Goal: Information Seeking & Learning: Learn about a topic

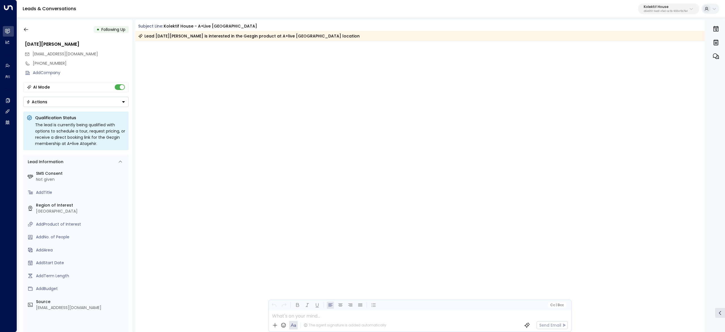
scroll to position [726, 0]
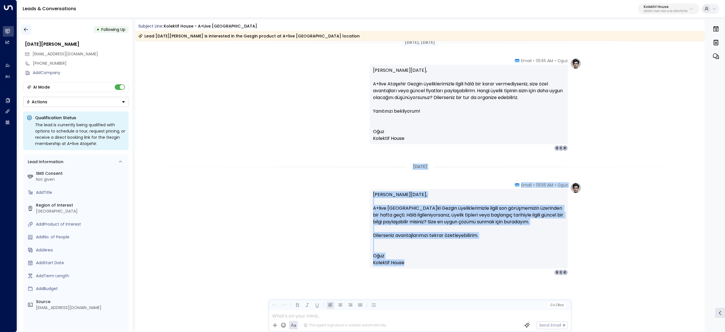
click at [27, 28] on icon "button" at bounding box center [26, 30] width 6 height 6
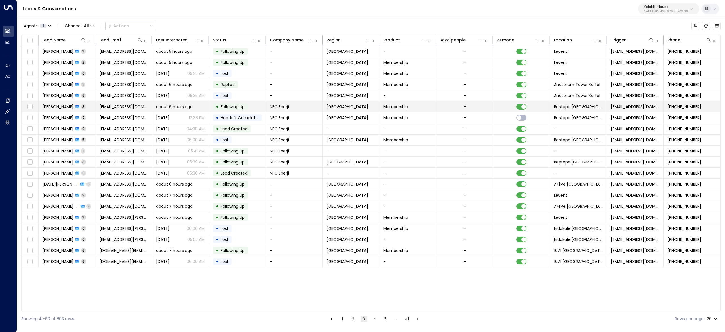
click at [55, 106] on span "[PERSON_NAME]" at bounding box center [58, 107] width 31 height 6
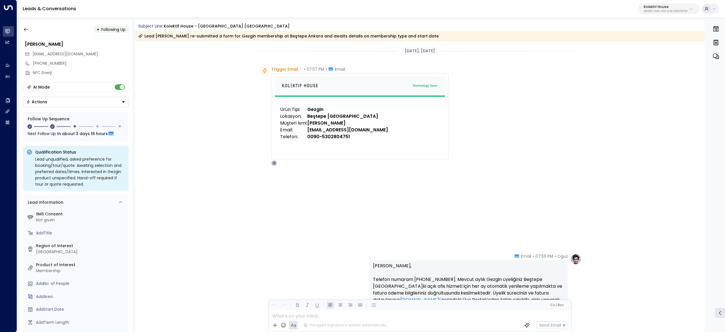
drag, startPoint x: 398, startPoint y: 45, endPoint x: 399, endPoint y: 49, distance: 4.3
click at [398, 46] on div "[DATE], [DATE]" at bounding box center [420, 51] width 570 height 20
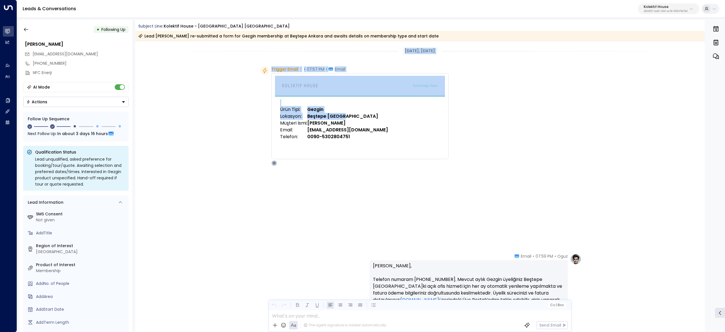
scroll to position [57, 0]
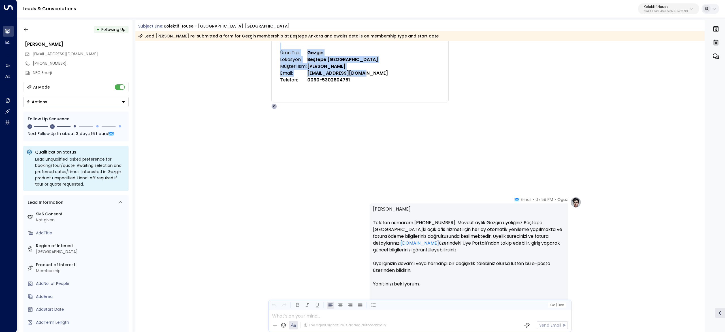
drag, startPoint x: 399, startPoint y: 49, endPoint x: 458, endPoint y: 129, distance: 99.3
click at [458, 129] on div "[DATE], [DATE] [DATE], [DATE] Trigger Email • • 07:57 PM • Email Ürün Tipi: Gez…" at bounding box center [420, 306] width 570 height 644
copy div "[DATE], [DATE] Trigger Email • • 07:57 PM • Email Ürün Tipi: Gezgin Lokasyon: B…"
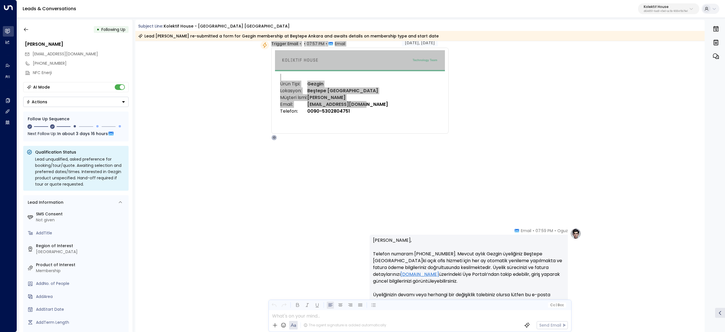
scroll to position [0, 0]
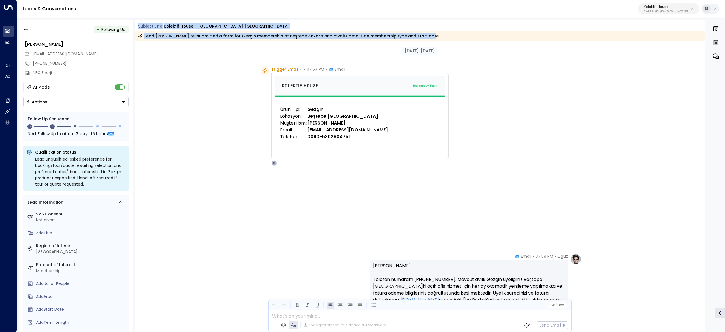
drag, startPoint x: 137, startPoint y: 28, endPoint x: 429, endPoint y: 39, distance: 292.4
click at [429, 39] on div "Subject Line: Kolektif House - Beştepe [GEOGRAPHIC_DATA] Lead [PERSON_NAME] re-…" at bounding box center [420, 32] width 570 height 18
copy div "Subject Line: Kolektif House - Beştepe [GEOGRAPHIC_DATA] Lead [PERSON_NAME] re-…"
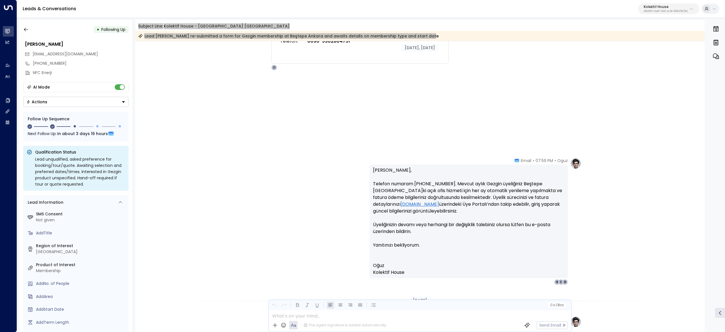
scroll to position [113, 0]
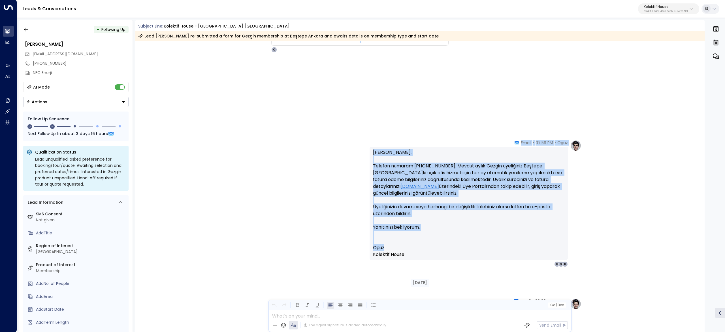
drag, startPoint x: 412, startPoint y: 252, endPoint x: 376, endPoint y: 137, distance: 120.6
click at [376, 137] on div "[DATE], [DATE] Trigger Email • • 07:57 PM • Email Ürün Tipi: Gezgin Lokasyon: B…" at bounding box center [420, 250] width 570 height 644
copy div "Ürün Tipi: Gezgin Lokasyon: Beştepe Ankara Müşteri İsmi: [PERSON_NAME] Email: […"
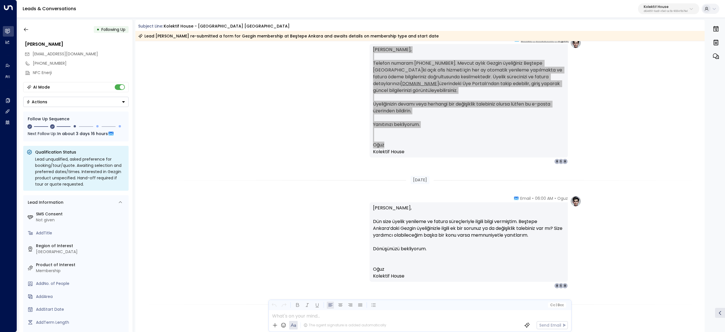
scroll to position [283, 0]
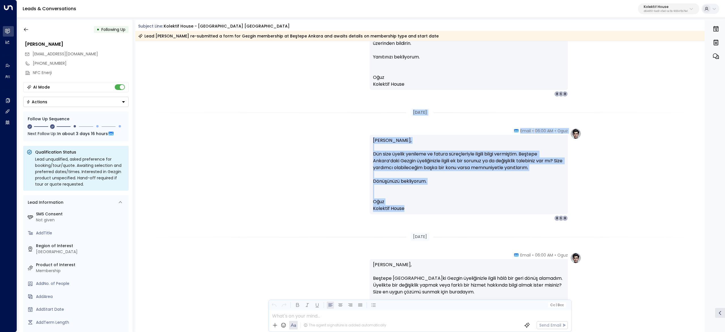
drag, startPoint x: 428, startPoint y: 209, endPoint x: 390, endPoint y: 116, distance: 100.2
click at [390, 116] on div "[DATE], [DATE] Trigger Email • • 07:57 PM • Email Ürün Tipi: Gezgin Lokasyon: B…" at bounding box center [420, 80] width 570 height 644
copy div "[DATE] Oguz • 06:00 AM • Email [PERSON_NAME], Dün size üyelik yenileme ve fatur…"
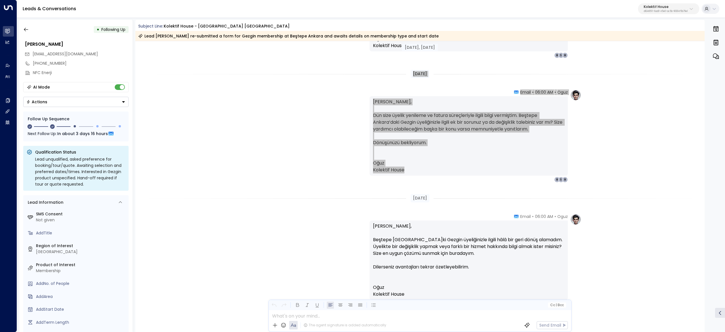
scroll to position [354, 0]
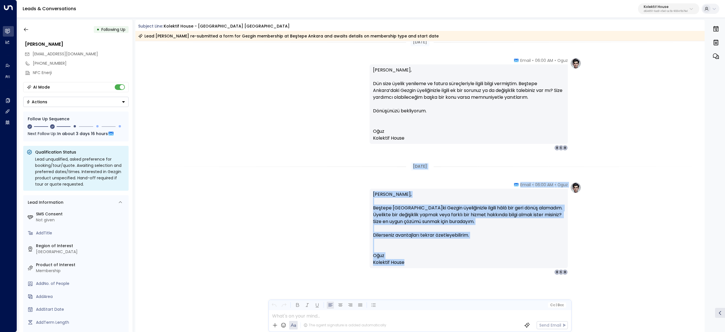
drag, startPoint x: 422, startPoint y: 269, endPoint x: 396, endPoint y: 169, distance: 102.6
click at [396, 169] on div "Oguz • 07:59 PM • Email [PERSON_NAME], Telefon numaram [PHONE_NUMBER]. Mevcut a…" at bounding box center [420, 9] width 570 height 644
copy div "[DATE] Oguz • 06:00 AM • Email [PERSON_NAME], Beştepe [GEOGRAPHIC_DATA]ki Gezgi…"
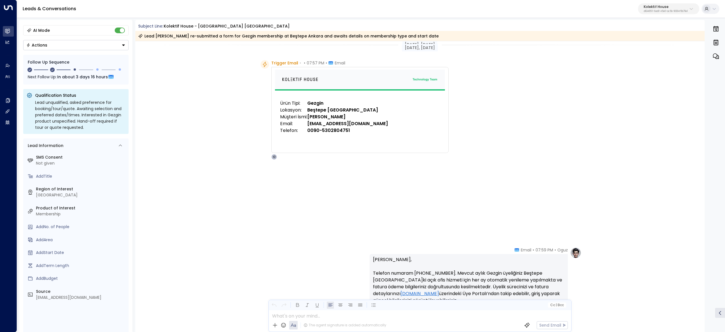
scroll to position [0, 0]
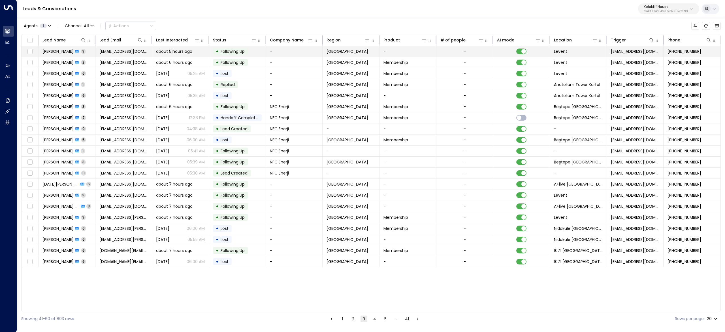
click at [61, 52] on span "[PERSON_NAME]" at bounding box center [58, 51] width 31 height 6
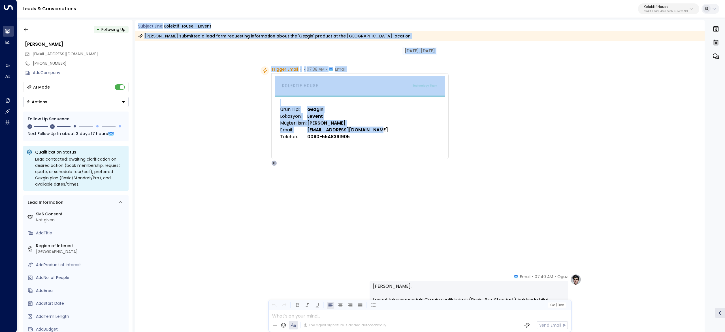
drag, startPoint x: 139, startPoint y: 26, endPoint x: 432, endPoint y: 199, distance: 341.0
click at [432, 199] on div "Subject Line: Kolektif House - [PERSON_NAME] Peşmen submitted a lead form reque…" at bounding box center [420, 176] width 570 height 312
copy div "Subject Line: Kolektif House - [PERSON_NAME] submitted a lead form requesting i…"
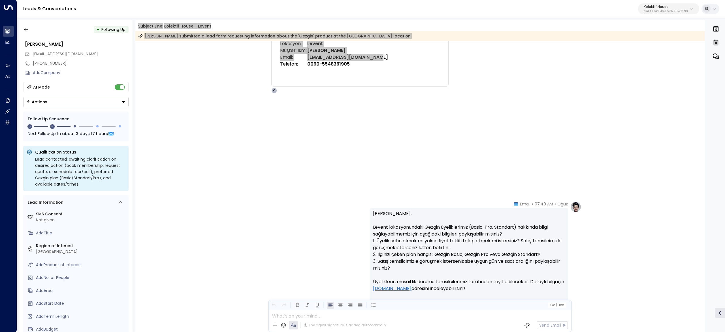
scroll to position [113, 0]
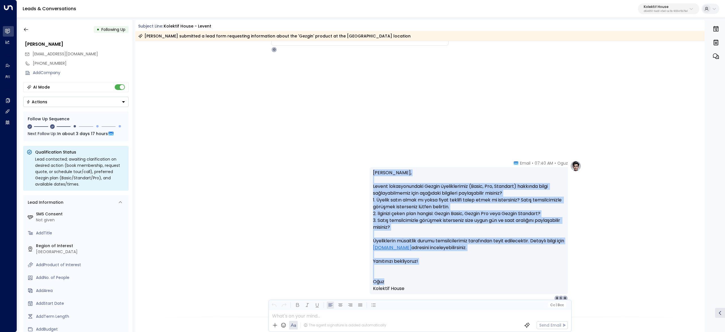
drag, startPoint x: 368, startPoint y: 163, endPoint x: 519, endPoint y: 283, distance: 193.0
click at [519, 283] on div "Oguz • 07:40 AM • Email Merhaba Cihan, Levent lokasyonundaki Gezgin üyeliklerim…" at bounding box center [420, 230] width 323 height 141
copy div "Merhaba Cihan, Levent lokasyonundaki Gezgin üyeliklerimiz (Basic, Pro, Standart…"
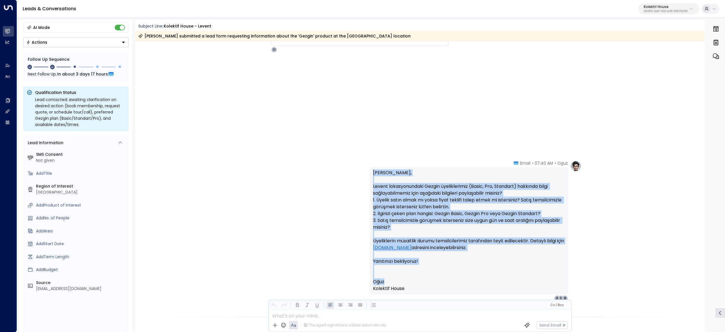
scroll to position [87, 0]
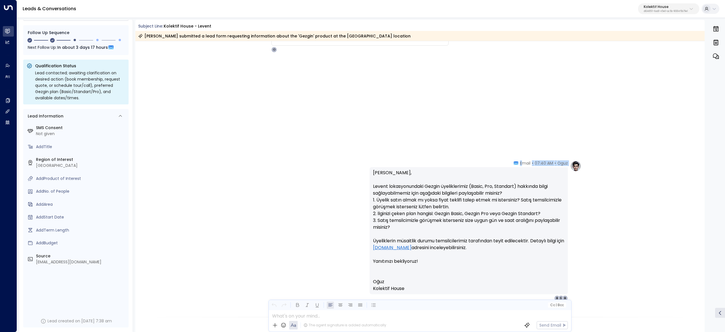
drag, startPoint x: 523, startPoint y: 161, endPoint x: 570, endPoint y: 162, distance: 46.5
click at [570, 162] on div "Oguz • 07:40 AM • Email Merhaba Cihan, Levent lokasyonundaki Gezgin üyeliklerim…" at bounding box center [476, 230] width 212 height 141
copy div "Oguz • 07:40 AM • E"
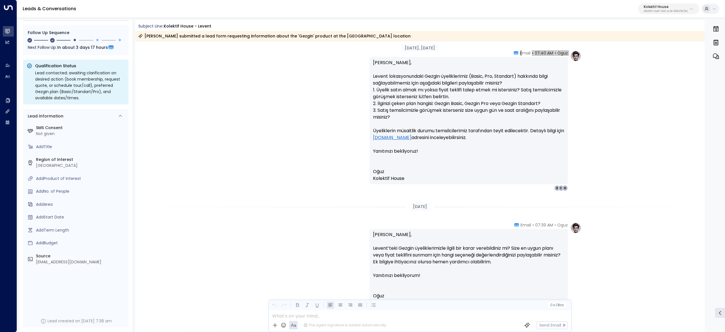
scroll to position [227, 0]
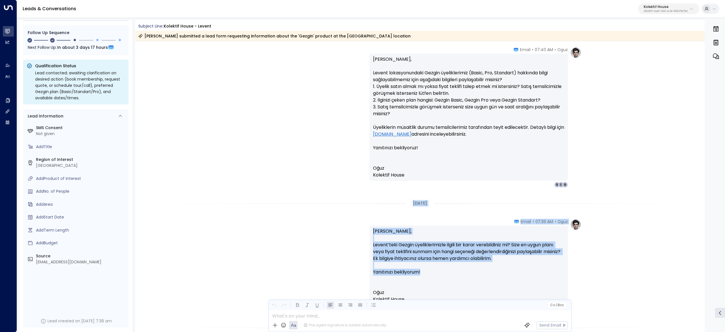
drag, startPoint x: 406, startPoint y: 203, endPoint x: 554, endPoint y: 269, distance: 161.7
click at [554, 269] on div "[DATE], [DATE] Trigger Email • • 07:38 AM • Email Ürün Tipi: Gezgin Lokasyon: L…" at bounding box center [420, 149] width 570 height 671
copy div "[DATE] Oguz • 07:39 AM • Email [PERSON_NAME], [PERSON_NAME]ki Gezgin üyelikleri…"
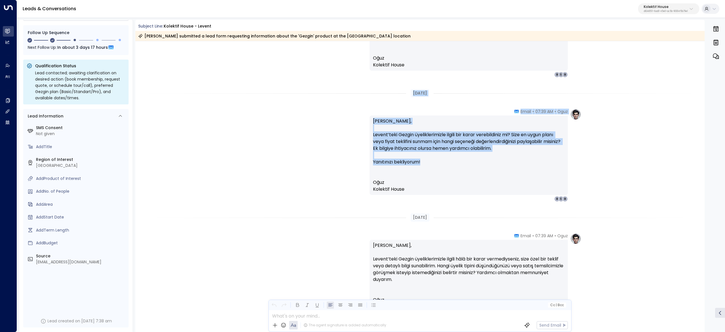
scroll to position [340, 0]
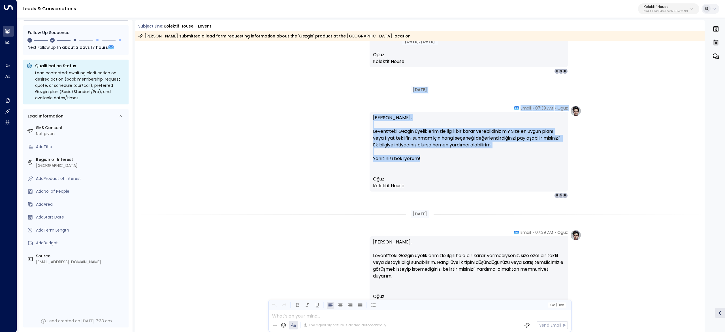
click at [459, 112] on div "[PERSON_NAME], [PERSON_NAME]ki Gezgin üyeliklerimizle ilgili bir karar verebild…" at bounding box center [469, 151] width 198 height 79
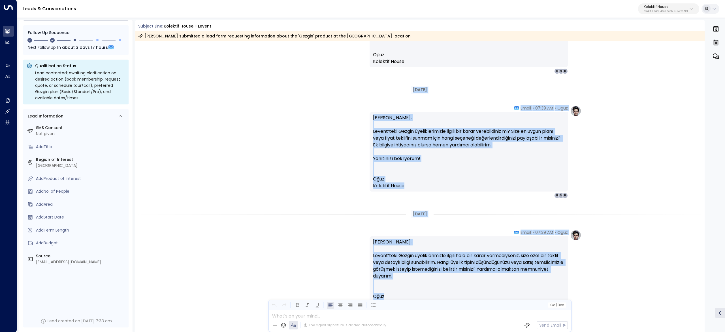
drag, startPoint x: 404, startPoint y: 86, endPoint x: 512, endPoint y: 296, distance: 236.5
click at [512, 296] on div "[DATE], [DATE] Trigger Email • • 07:38 AM • Email Ürün Tipi: Gezgin Lokasyon: L…" at bounding box center [420, 36] width 570 height 671
copy div "[DATE] Oguz • 07:39 AM • Email [PERSON_NAME], [PERSON_NAME]ki Gezgin üyelikleri…"
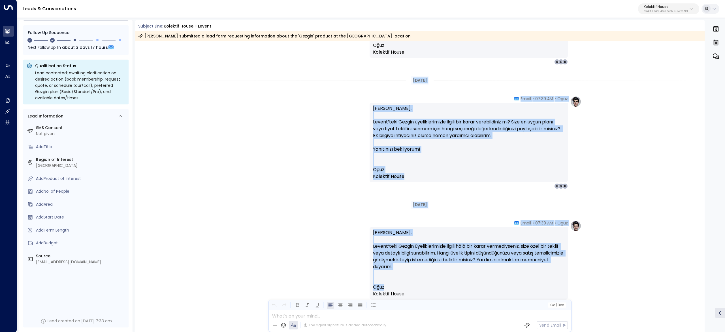
scroll to position [381, 0]
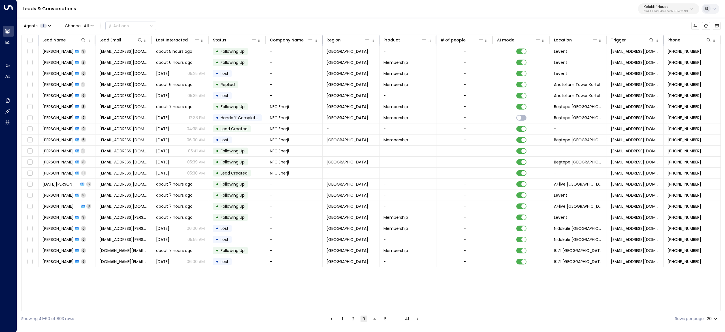
click at [355, 318] on button "2" at bounding box center [353, 318] width 7 height 7
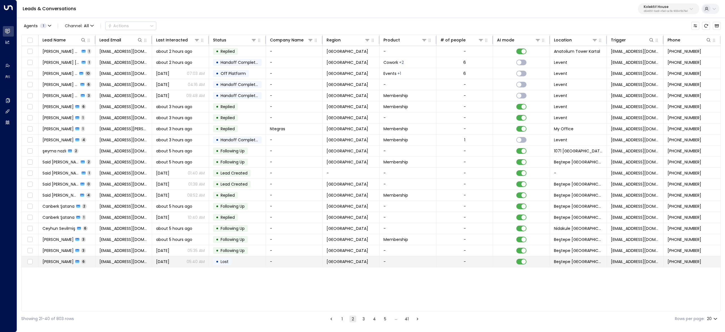
click at [57, 264] on span "[PERSON_NAME]" at bounding box center [58, 261] width 31 height 6
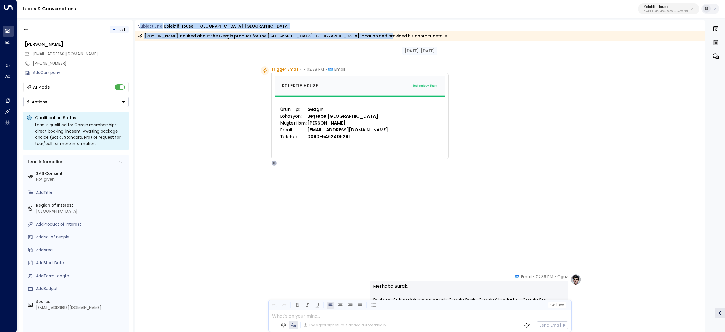
drag, startPoint x: 141, startPoint y: 27, endPoint x: 365, endPoint y: 35, distance: 224.6
click at [365, 35] on div "Subject Line: Kolektif House - Beştepe [GEOGRAPHIC_DATA] [PERSON_NAME] inquired…" at bounding box center [420, 32] width 570 height 18
drag, startPoint x: 398, startPoint y: 39, endPoint x: 137, endPoint y: 27, distance: 261.6
click at [137, 27] on div "Subject Line: Kolektif House - Beştepe [GEOGRAPHIC_DATA] [PERSON_NAME] inquired…" at bounding box center [420, 32] width 570 height 18
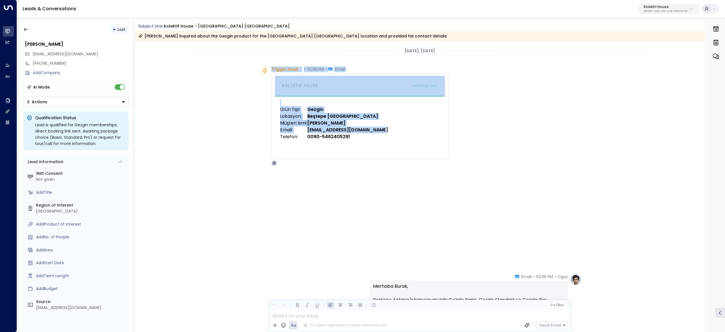
drag, startPoint x: 268, startPoint y: 67, endPoint x: 439, endPoint y: 204, distance: 219.3
click at [439, 166] on div "Trigger Email • • 02:38 PM • Email Ürün Tipi: Gezgin Lokasyon: Beştepe Ankara M…" at bounding box center [355, 115] width 188 height 99
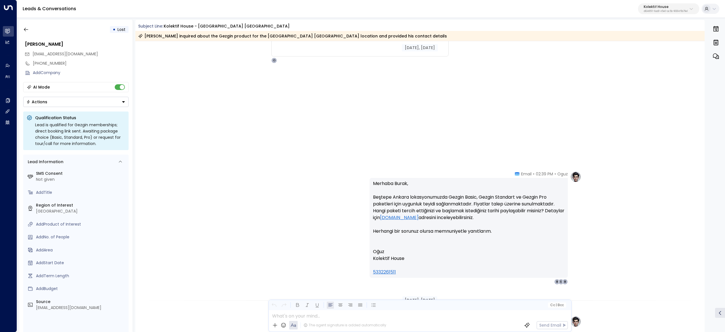
scroll to position [113, 0]
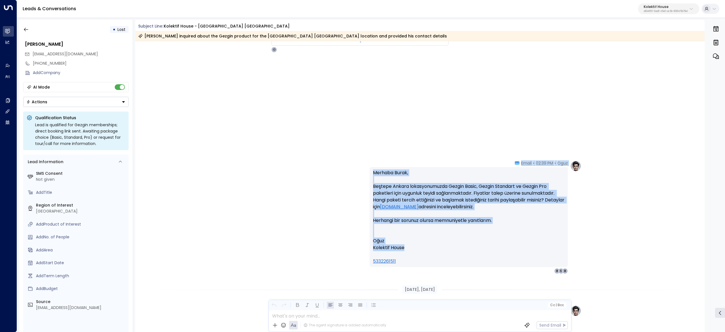
drag, startPoint x: 413, startPoint y: 246, endPoint x: 381, endPoint y: 152, distance: 98.9
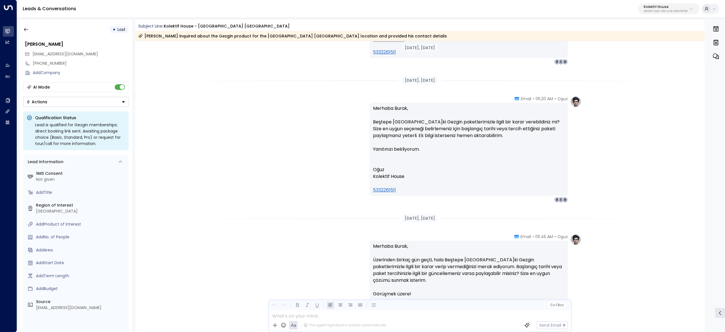
scroll to position [340, 0]
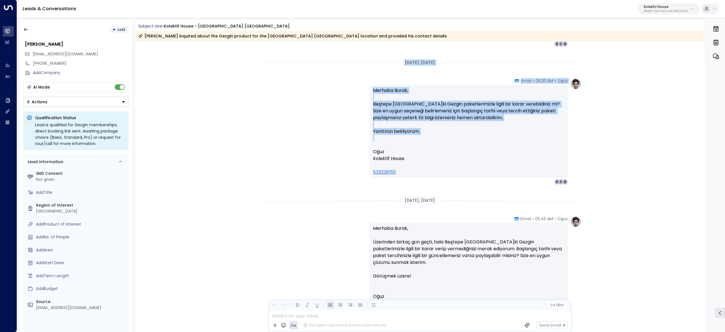
drag, startPoint x: 410, startPoint y: 172, endPoint x: 399, endPoint y: 62, distance: 110.2
click at [399, 62] on div "[DATE], [DATE] Trigger Email • • 02:38 PM • Email Ürün Tipi: Gezgin Lokasyon: B…" at bounding box center [420, 223] width 570 height 1044
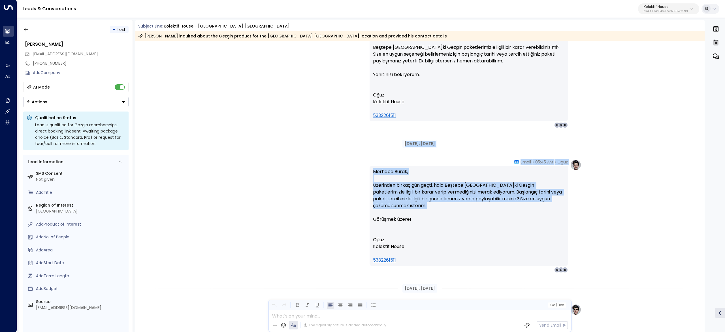
scroll to position [453, 0]
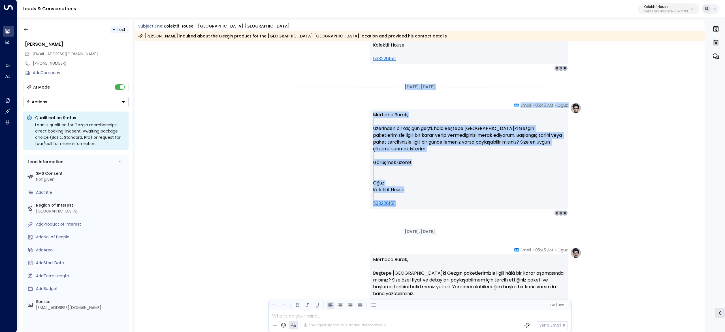
drag, startPoint x: 414, startPoint y: 157, endPoint x: 467, endPoint y: 205, distance: 71.3
click at [467, 205] on div "[DATE], [DATE] [DATE], [DATE] Oguz • 05:20 AM • Email Merhaba Burak, Beştepe [G…" at bounding box center [420, 110] width 570 height 1044
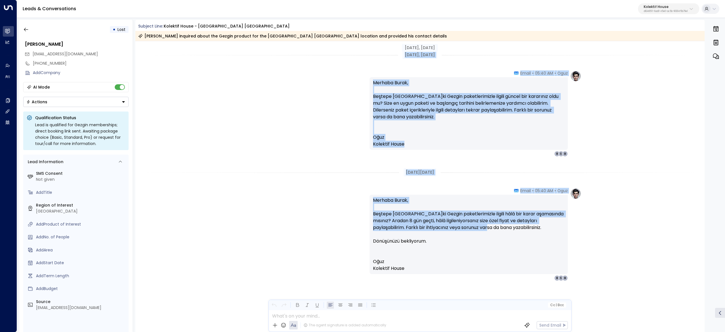
scroll to position [753, 0]
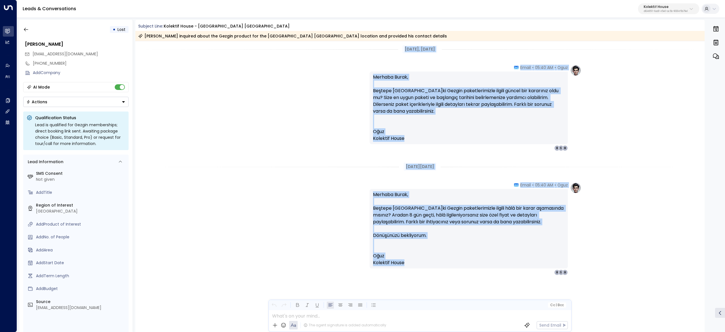
drag, startPoint x: 394, startPoint y: 175, endPoint x: 483, endPoint y: 264, distance: 125.8
click at [28, 28] on icon "button" at bounding box center [26, 30] width 6 height 6
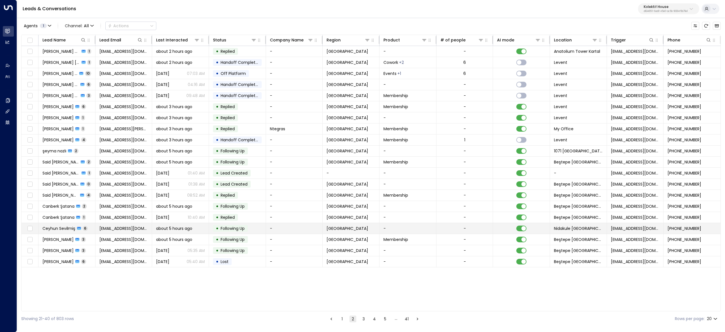
click at [59, 231] on span "Ceyhun Sevilmiş" at bounding box center [59, 228] width 33 height 6
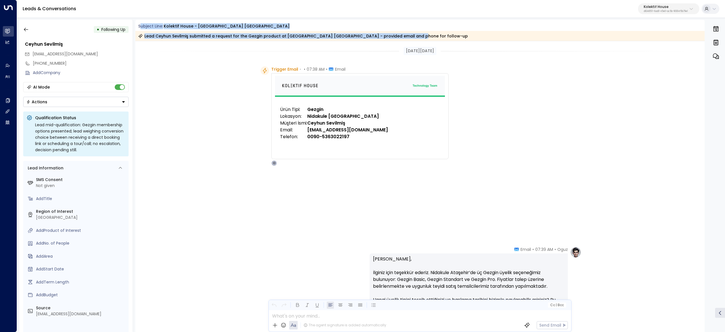
drag, startPoint x: 140, startPoint y: 28, endPoint x: 400, endPoint y: 39, distance: 260.7
click at [400, 39] on div "Subject Line: Kolektif House - [GEOGRAPHIC_DATA] Ataşehir Lead Ceyhun Sevilmiş …" at bounding box center [420, 32] width 570 height 18
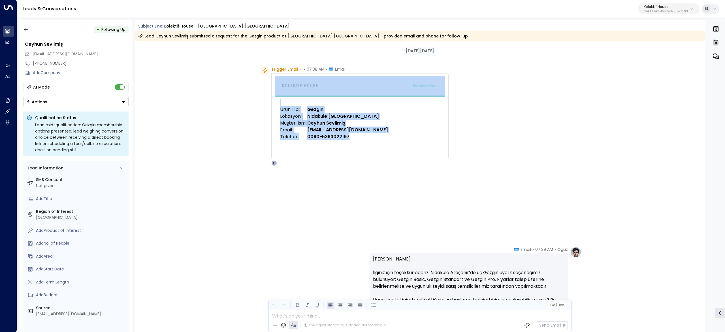
drag, startPoint x: 271, startPoint y: 66, endPoint x: 455, endPoint y: 192, distance: 222.8
click at [434, 92] on img at bounding box center [360, 86] width 170 height 21
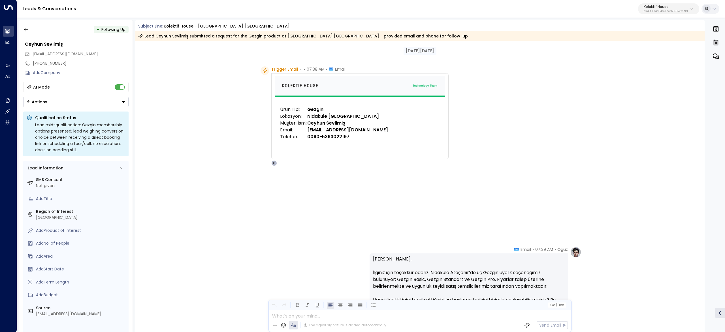
click at [390, 47] on div "[DATE][DATE]" at bounding box center [420, 51] width 570 height 8
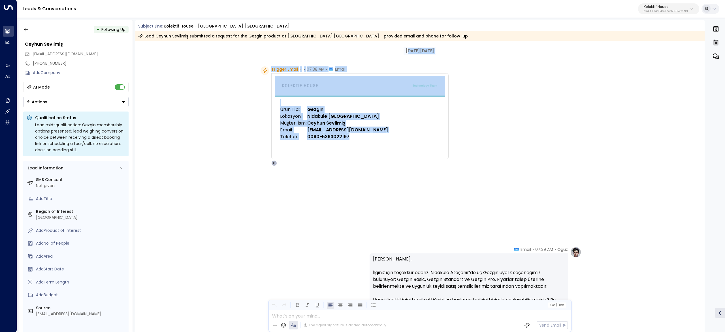
drag, startPoint x: 402, startPoint y: 50, endPoint x: 448, endPoint y: 192, distance: 149.8
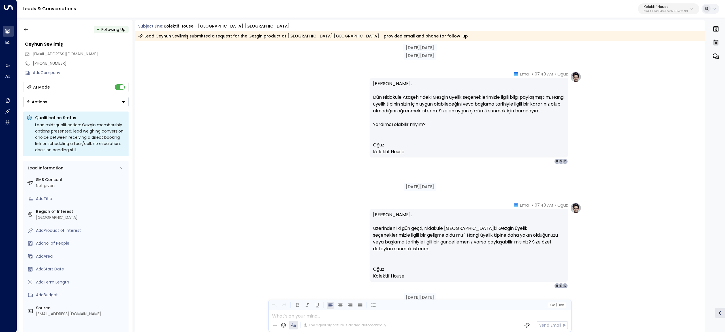
scroll to position [113, 0]
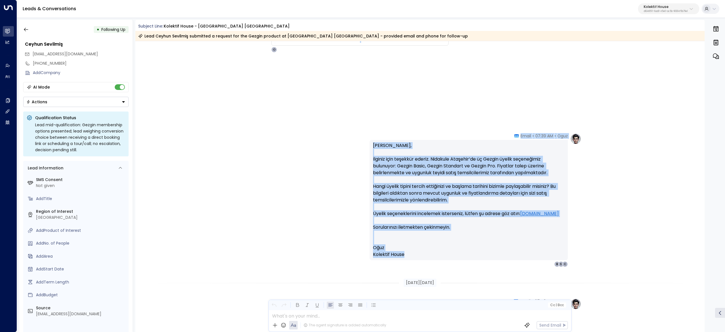
drag, startPoint x: 425, startPoint y: 252, endPoint x: 524, endPoint y: 122, distance: 162.8
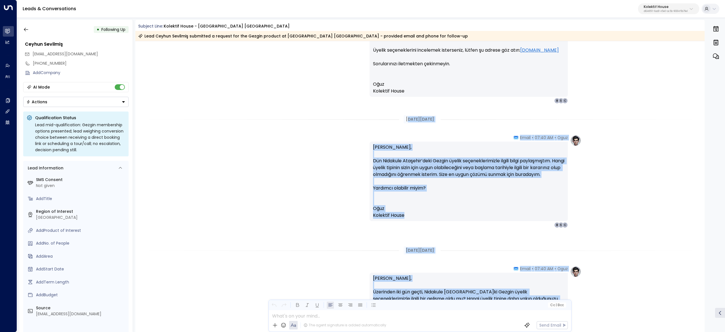
scroll to position [283, 0]
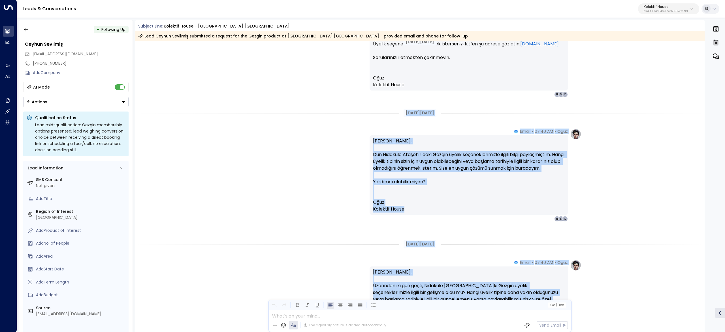
drag, startPoint x: 424, startPoint y: 205, endPoint x: 398, endPoint y: 119, distance: 90.1
click at [398, 119] on div "[DATE][DATE] [DATE][DATE] Trigger Email • • 07:38 AM • Email Ürün Tipi: Gezgin …" at bounding box center [420, 266] width 570 height 1017
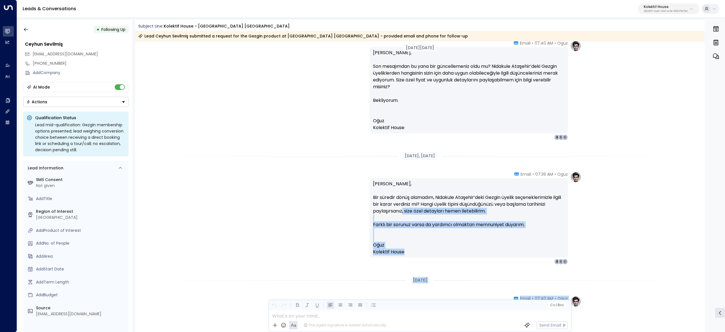
scroll to position [556, 0]
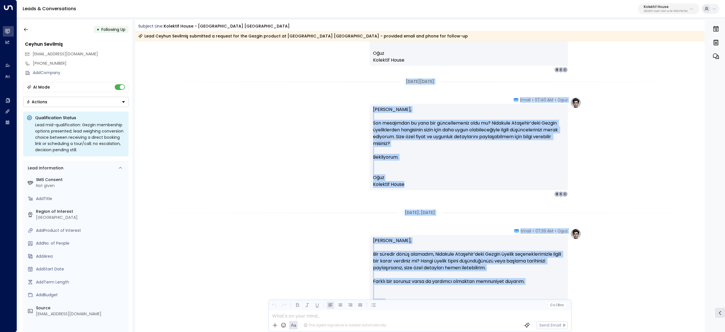
drag, startPoint x: 395, startPoint y: 232, endPoint x: 400, endPoint y: 83, distance: 148.9
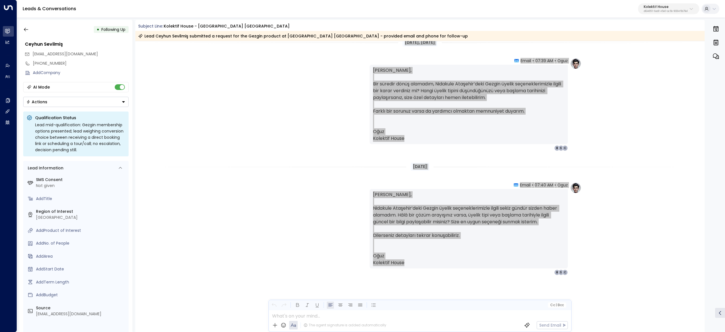
scroll to position [499, 0]
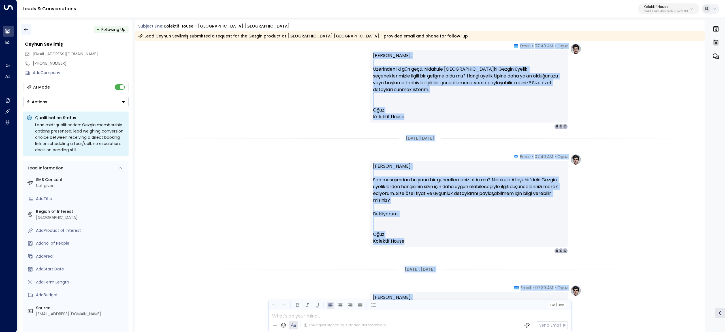
click at [25, 28] on icon "button" at bounding box center [26, 30] width 4 height 4
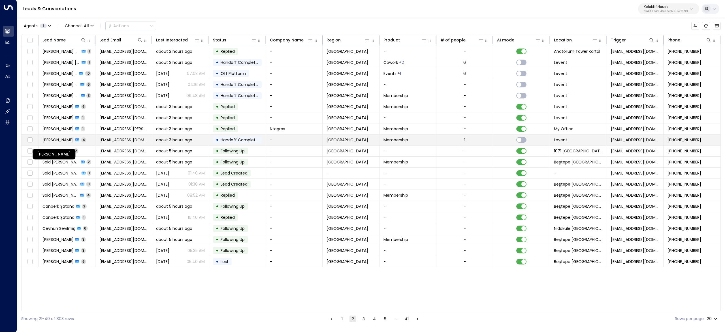
click at [67, 141] on span "[PERSON_NAME]" at bounding box center [58, 140] width 31 height 6
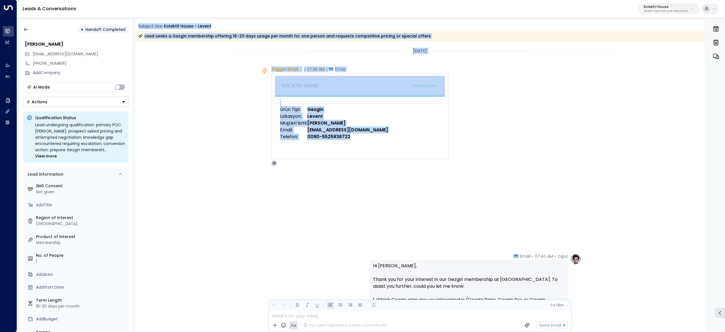
drag, startPoint x: 137, startPoint y: 24, endPoint x: 448, endPoint y: 200, distance: 358.0
click at [448, 200] on div "Subject Line: Kolektif House - [PERSON_NAME] Lead seeks a Gezgin membership off…" at bounding box center [420, 176] width 570 height 312
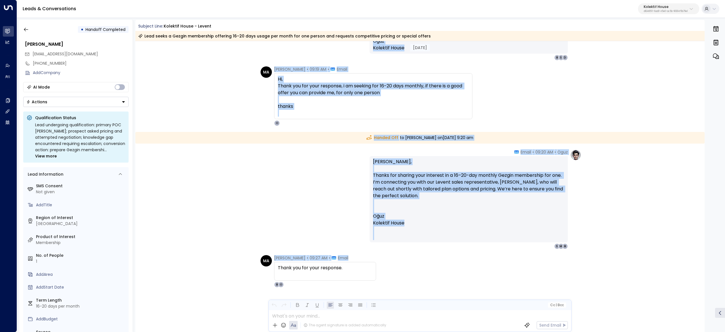
scroll to position [353, 0]
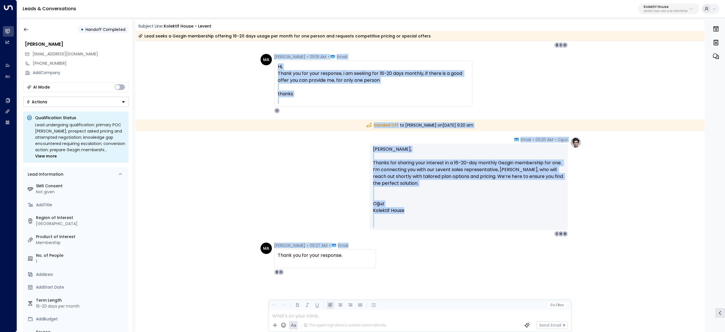
drag, startPoint x: 516, startPoint y: 224, endPoint x: 541, endPoint y: 290, distance: 70.7
click at [541, 290] on div "[DATE] [DATE] Trigger Email • • 07:38 AM • Email Ürün Tipi: Gezgin Lokasyon: Le…" at bounding box center [420, 10] width 570 height 643
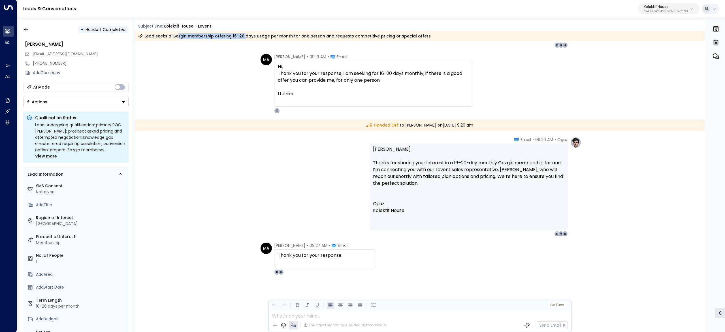
drag, startPoint x: 176, startPoint y: 37, endPoint x: 309, endPoint y: 40, distance: 133.5
click at [309, 40] on div "Lead seeks a Gezgin membership offering 16–20 days usage per month for one pers…" at bounding box center [420, 36] width 570 height 10
click at [310, 40] on div "Lead seeks a Gezgin membership offering 16–20 days usage per month for one pers…" at bounding box center [420, 36] width 570 height 10
drag, startPoint x: 249, startPoint y: 39, endPoint x: 314, endPoint y: 37, distance: 64.9
click at [303, 37] on div "Subject Line: Kolektif House - [PERSON_NAME] Lead seeks a Gezgin membership off…" at bounding box center [420, 176] width 570 height 312
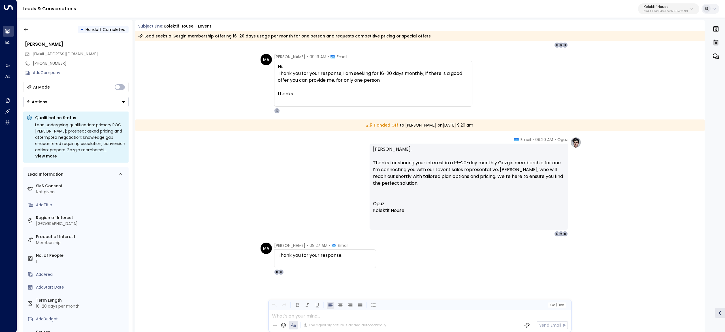
click at [351, 37] on div "Lead seeks a Gezgin membership offering 16–20 days usage per month for one pers…" at bounding box center [284, 36] width 293 height 6
drag, startPoint x: 441, startPoint y: 42, endPoint x: 458, endPoint y: 42, distance: 16.7
click at [456, 42] on div "Subject Line: Kolektif House - [PERSON_NAME] Lead seeks a Gezgin membership off…" at bounding box center [420, 176] width 570 height 312
click at [27, 32] on icon "button" at bounding box center [26, 30] width 6 height 6
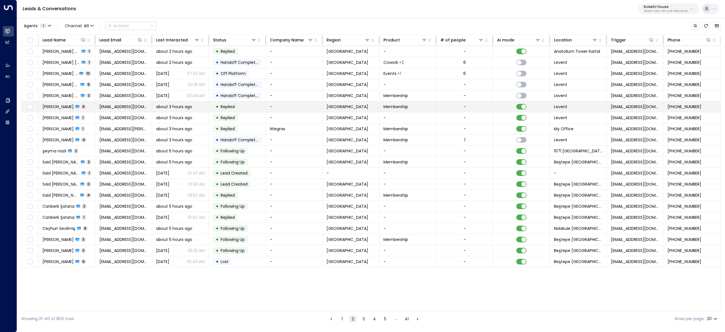
click at [64, 108] on span "[PERSON_NAME]" at bounding box center [58, 107] width 31 height 6
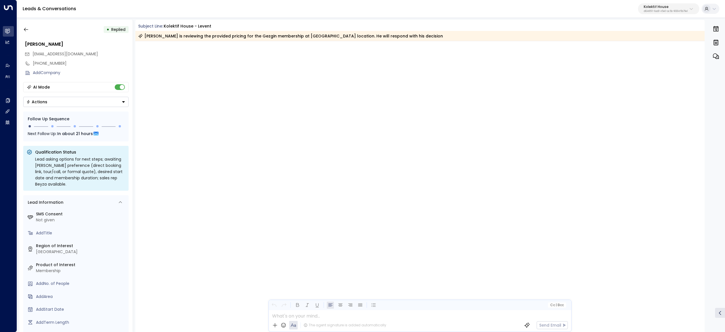
scroll to position [661, 0]
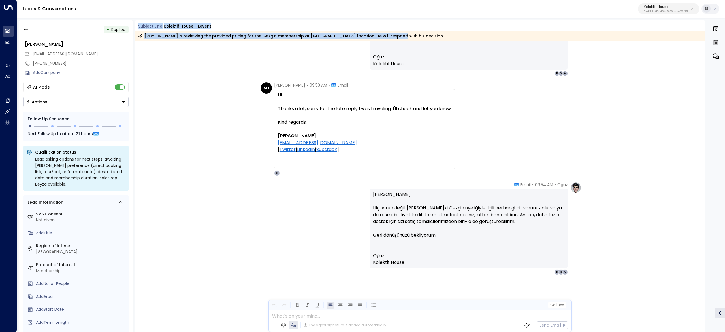
drag, startPoint x: 135, startPoint y: 27, endPoint x: 382, endPoint y: 41, distance: 247.5
click at [382, 41] on div "Subject Line: Kolektif House - [PERSON_NAME] is reviewing the provided pricing …" at bounding box center [420, 32] width 570 height 18
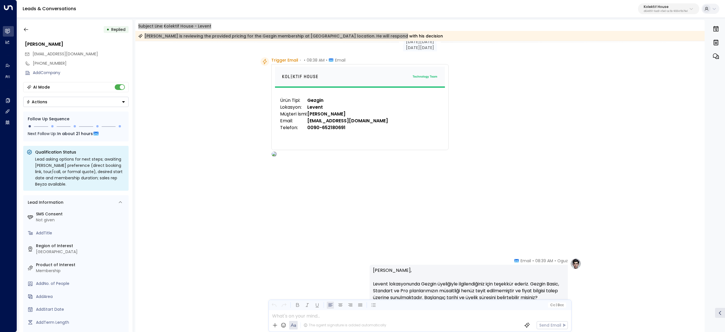
scroll to position [0, 0]
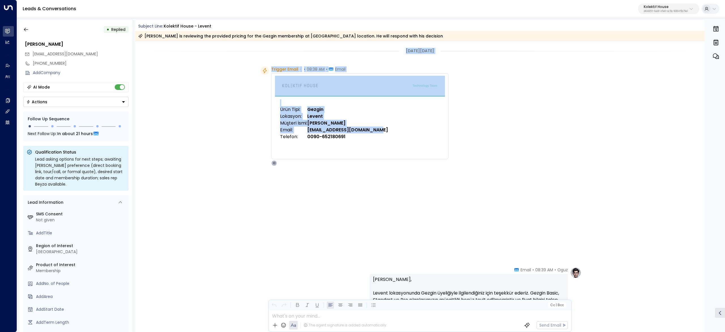
drag, startPoint x: 390, startPoint y: 49, endPoint x: 421, endPoint y: 202, distance: 155.6
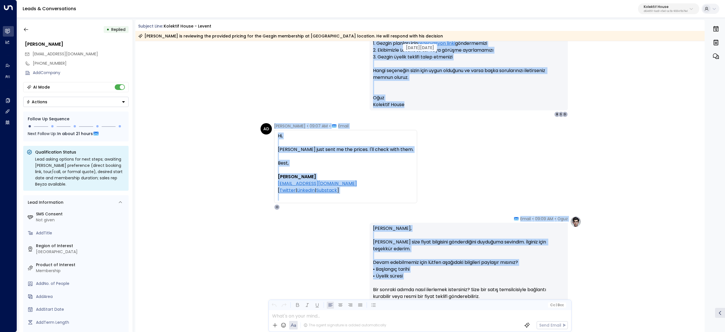
scroll to position [340, 0]
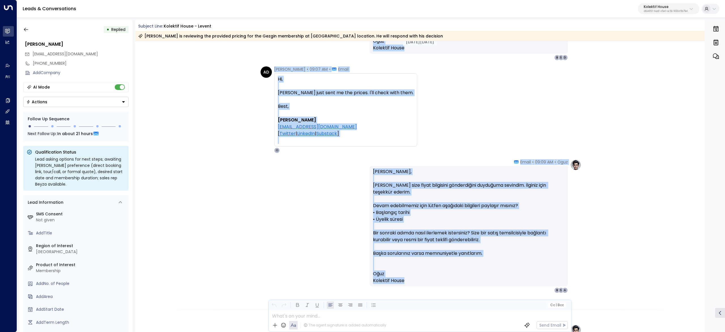
drag, startPoint x: 501, startPoint y: 263, endPoint x: 548, endPoint y: 283, distance: 50.5
click at [548, 283] on div "[DATE][DATE] [DATE][DATE] Trigger Email • • 08:38 AM • Email Ürün Tipi: Gezgin …" at bounding box center [420, 183] width 570 height 964
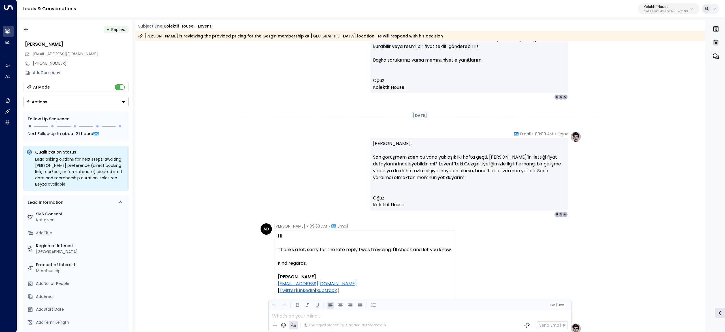
scroll to position [567, 0]
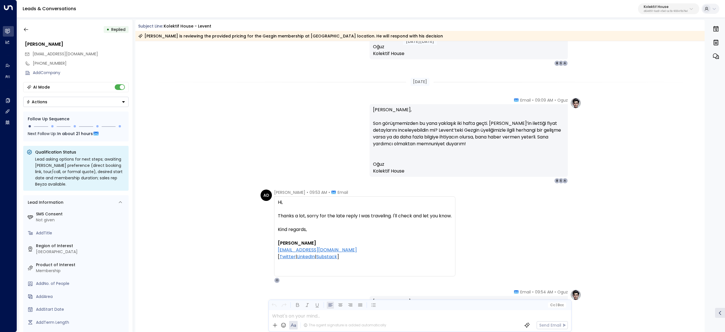
drag, startPoint x: 412, startPoint y: 193, endPoint x: 440, endPoint y: 245, distance: 58.7
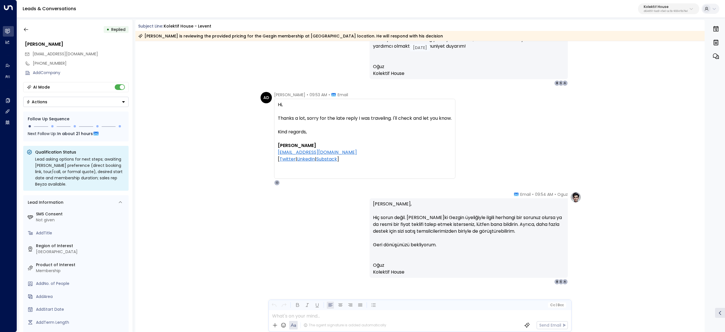
scroll to position [674, 0]
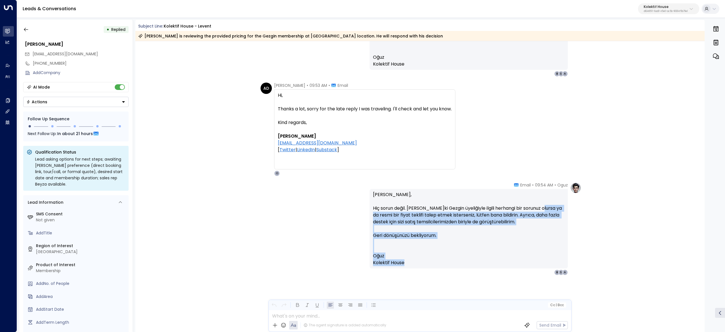
drag, startPoint x: 531, startPoint y: 190, endPoint x: 540, endPoint y: 207, distance: 18.9
click at [540, 207] on p "[PERSON_NAME], Hiç sorun değil. [PERSON_NAME]ki Gezgin üyeliğiyle ilgili herhan…" at bounding box center [469, 218] width 192 height 54
drag, startPoint x: 521, startPoint y: 187, endPoint x: 555, endPoint y: 266, distance: 86.4
click at [555, 266] on div "Oguz • 09:54 AM • Email [PERSON_NAME], Hiç sorun değil. [PERSON_NAME]ki Gezgin …" at bounding box center [469, 228] width 198 height 93
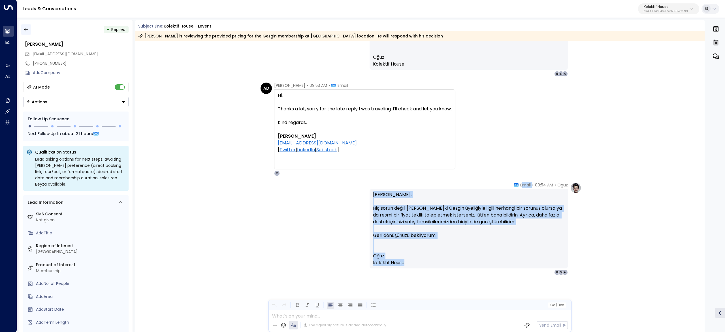
click at [27, 33] on button "button" at bounding box center [26, 29] width 10 height 10
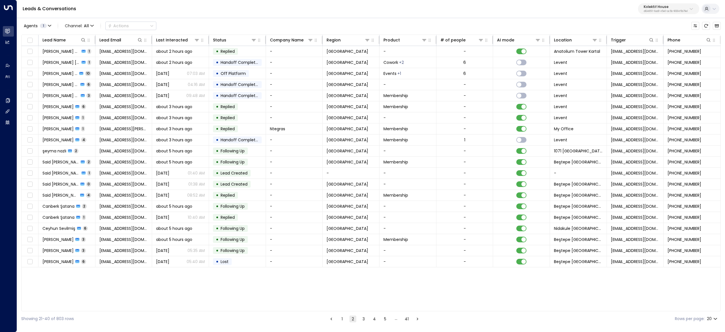
click at [342, 317] on button "1" at bounding box center [342, 318] width 7 height 7
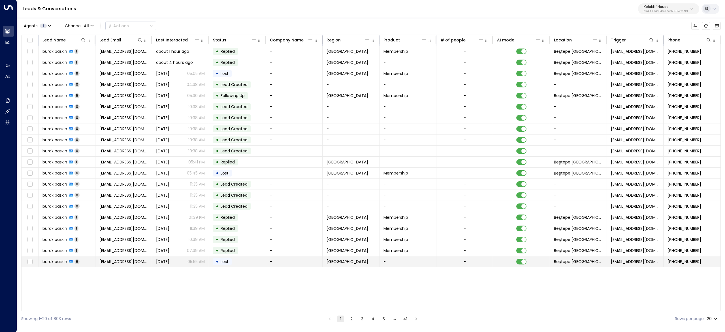
click at [47, 267] on td "burak baskın 6" at bounding box center [67, 261] width 57 height 11
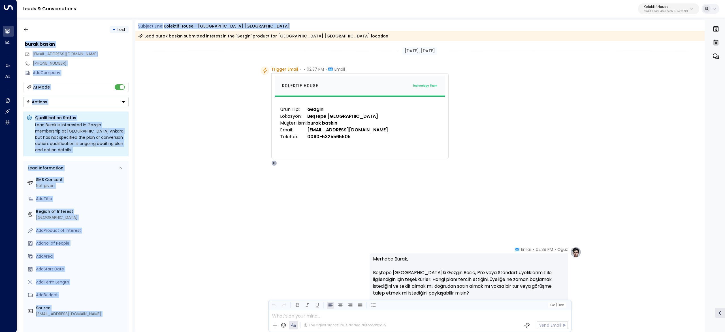
drag, startPoint x: 133, startPoint y: 26, endPoint x: 347, endPoint y: 37, distance: 215.1
click at [347, 37] on div "• Lost burak baskın [EMAIL_ADDRESS][DOMAIN_NAME] [PHONE_NUMBER] Add Company AI …" at bounding box center [372, 176] width 707 height 312
click at [347, 37] on div "Lead burak baskın submitted interest in the 'Gezgin' product for [GEOGRAPHIC_DA…" at bounding box center [420, 36] width 570 height 10
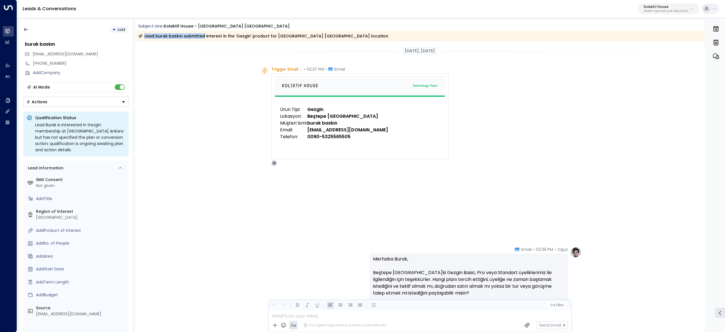
drag, startPoint x: 347, startPoint y: 37, endPoint x: 200, endPoint y: 33, distance: 147.4
click at [200, 33] on div "Lead burak baskın submitted interest in the 'Gezgin' product for [GEOGRAPHIC_DA…" at bounding box center [420, 36] width 570 height 10
drag, startPoint x: 139, startPoint y: 22, endPoint x: 321, endPoint y: 40, distance: 183.1
click at [321, 40] on div "Subject Line: Kolektif House - Beştepe [GEOGRAPHIC_DATA] Lead burak baskın subm…" at bounding box center [420, 30] width 570 height 21
drag, startPoint x: 271, startPoint y: 70, endPoint x: 471, endPoint y: 194, distance: 235.3
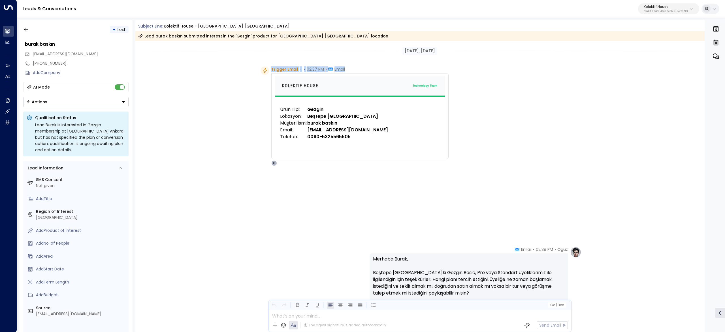
click at [471, 166] on div "Trigger Email • • 02:37 PM • Email Ürün Tipi: Gezgin Lokasyon: Beştepe [GEOGRAP…" at bounding box center [421, 115] width 321 height 99
click at [544, 248] on span "02:39 PM" at bounding box center [544, 249] width 17 height 6
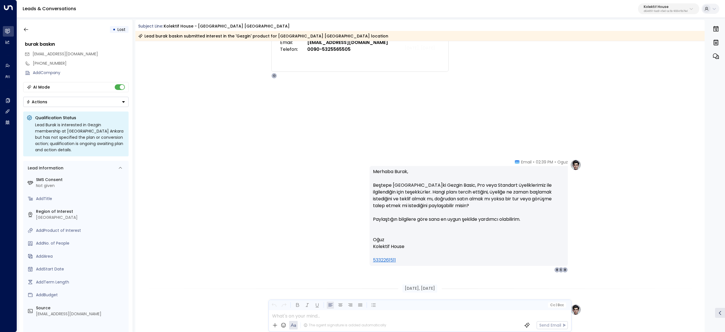
scroll to position [113, 0]
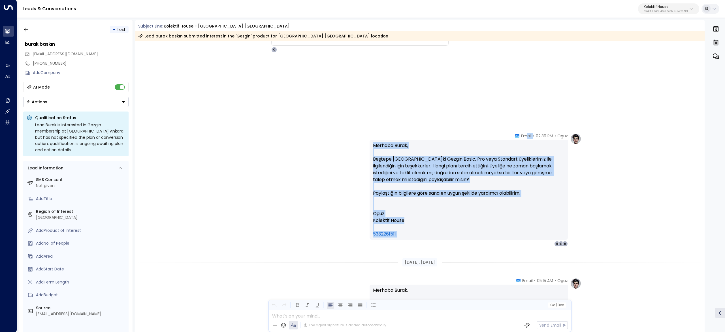
drag, startPoint x: 525, startPoint y: 248, endPoint x: 549, endPoint y: 226, distance: 32.3
click at [551, 230] on div "Oguz • 02:39 PM • Email Merhaba Burak, Beştepe [GEOGRAPHIC_DATA]ki Gezgin Basic…" at bounding box center [469, 189] width 198 height 113
click at [497, 135] on div "Oguz • 02:39 PM • Email Merhaba Burak, Beştepe [GEOGRAPHIC_DATA]ki Gezgin Basic…" at bounding box center [469, 189] width 198 height 113
drag, startPoint x: 521, startPoint y: 138, endPoint x: 528, endPoint y: 227, distance: 89.3
click at [528, 227] on div "Oguz • 02:39 PM • Email Merhaba Burak, Beştepe [GEOGRAPHIC_DATA]ki Gezgin Basic…" at bounding box center [469, 189] width 198 height 113
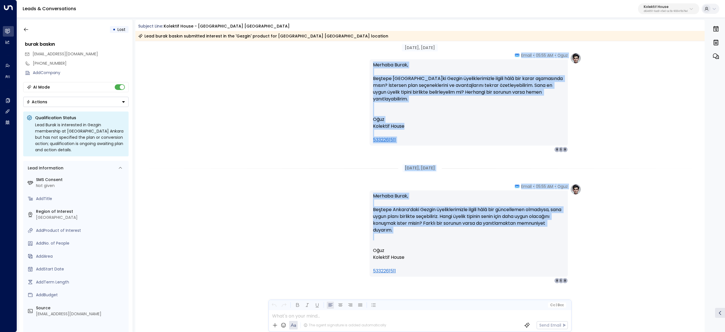
scroll to position [760, 0]
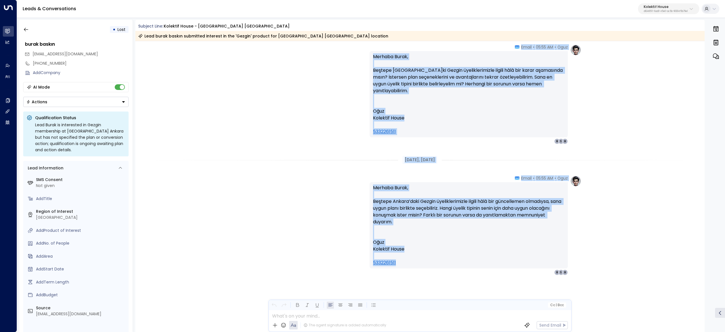
drag, startPoint x: 400, startPoint y: 92, endPoint x: 519, endPoint y: 262, distance: 206.9
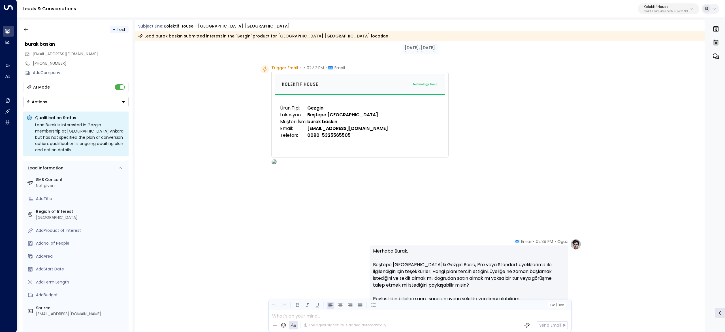
scroll to position [0, 0]
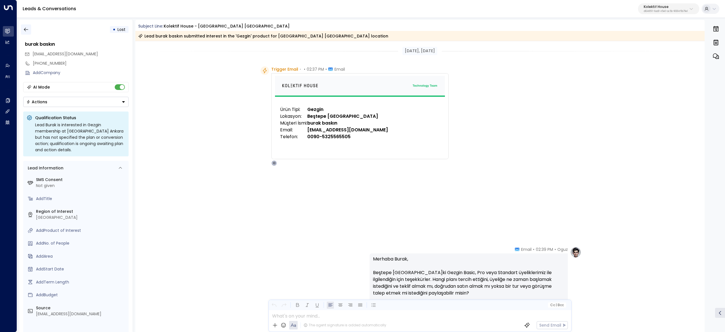
click at [24, 28] on icon "button" at bounding box center [26, 30] width 6 height 6
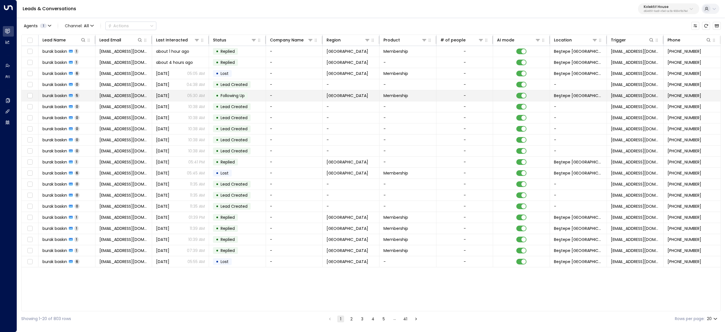
click at [51, 98] on span "burak baskın" at bounding box center [55, 96] width 25 height 6
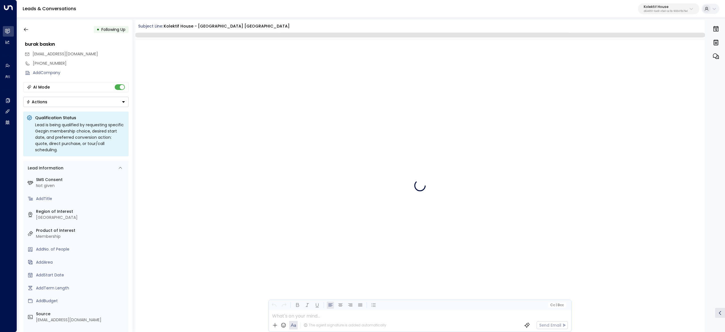
scroll to position [750, 0]
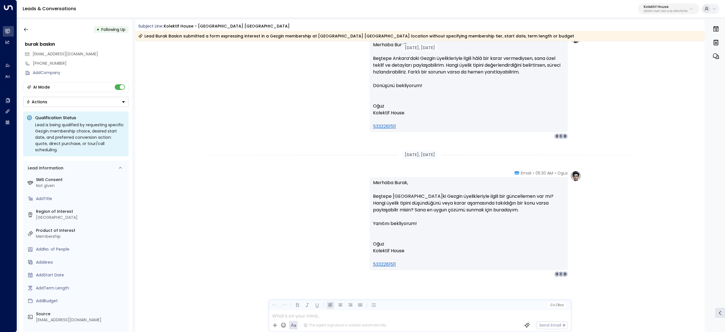
click at [550, 181] on p "Merhaba Burak, Beştepe [GEOGRAPHIC_DATA]ki Gezgin üyelikleriyle ilgili bir günc…" at bounding box center [469, 206] width 192 height 54
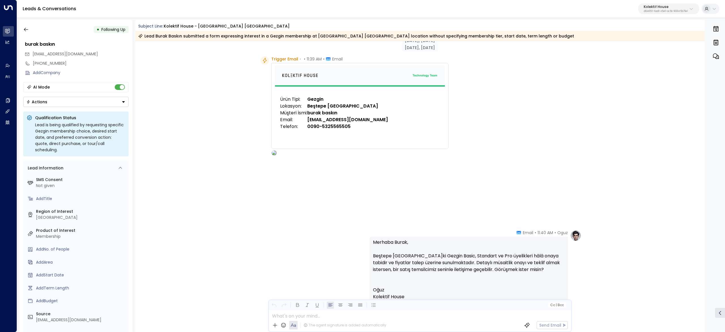
scroll to position [0, 0]
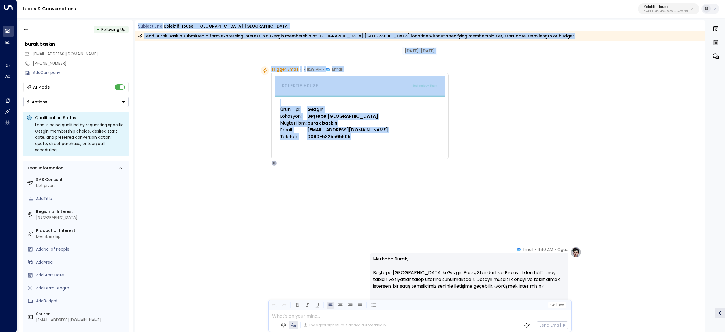
drag, startPoint x: 188, startPoint y: 31, endPoint x: 449, endPoint y: 193, distance: 306.9
click at [449, 193] on div "Subject Line: Kolektif House - Beştepe [GEOGRAPHIC_DATA] Lead Burak Baskın subm…" at bounding box center [420, 176] width 570 height 312
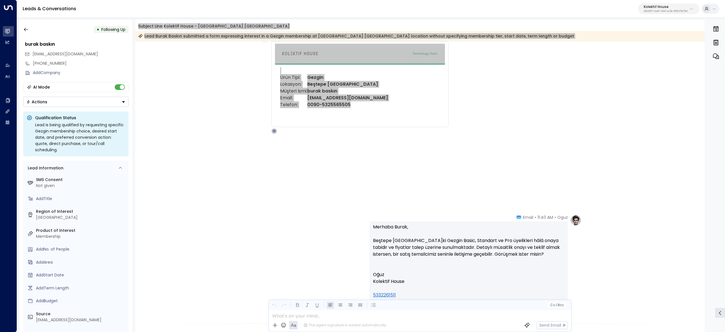
scroll to position [57, 0]
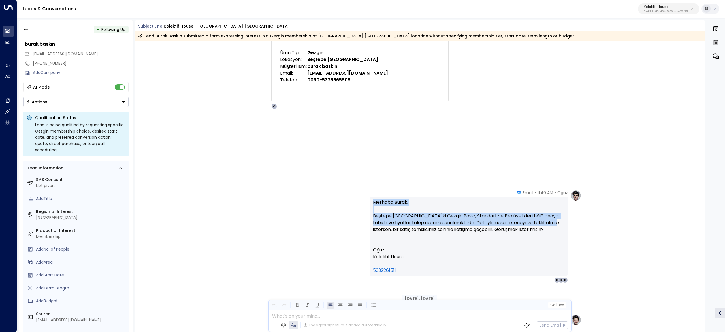
drag, startPoint x: 507, startPoint y: 196, endPoint x: 552, endPoint y: 224, distance: 53.0
click at [552, 224] on div "Merhaba Burak, Beştepe [GEOGRAPHIC_DATA]ki Gezgin Basic, Standart ve Pro üyelik…" at bounding box center [469, 235] width 198 height 79
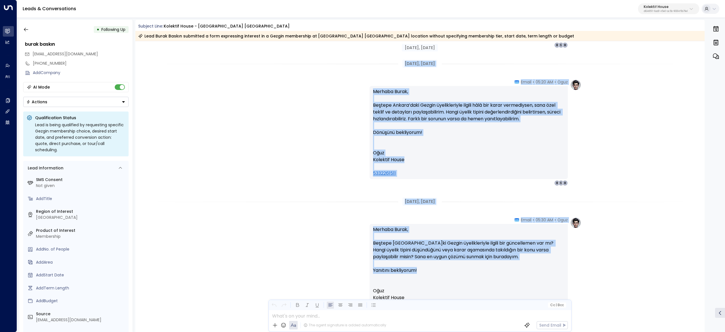
scroll to position [616, 0]
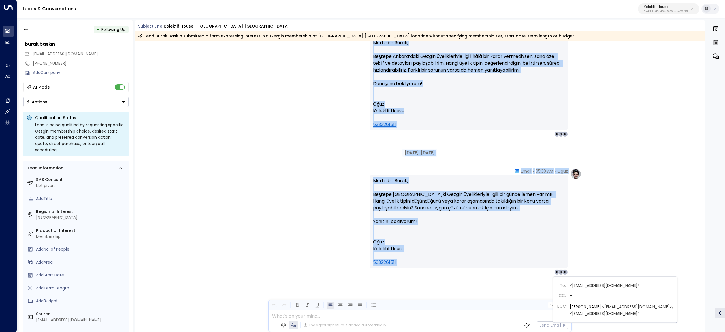
drag, startPoint x: 523, startPoint y: 193, endPoint x: 553, endPoint y: 269, distance: 82.0
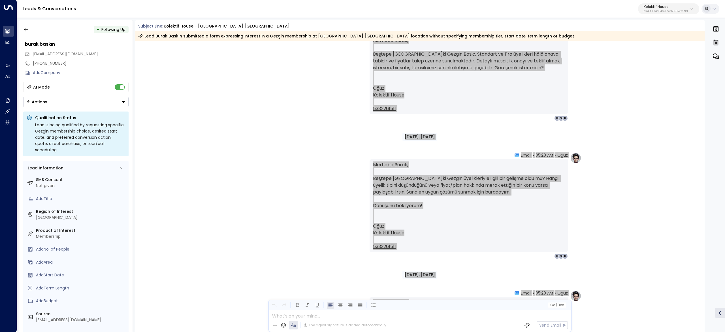
scroll to position [162, 0]
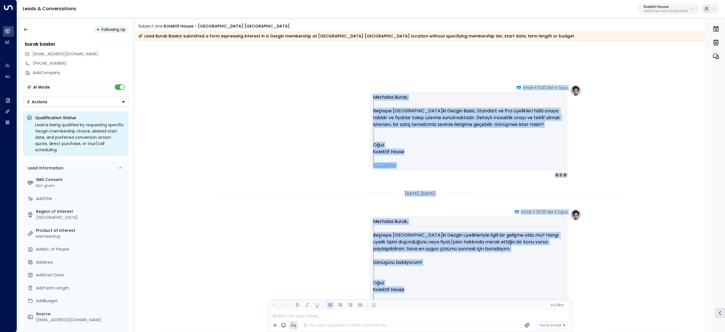
drag, startPoint x: 523, startPoint y: 88, endPoint x: 551, endPoint y: 187, distance: 102.7
click at [551, 187] on div "[DATE], [DATE] Trigger Email • • 11:39 AM • Email Ürün Tipi: Gezgin Lokasyon: B…" at bounding box center [420, 333] width 570 height 906
click at [565, 181] on div "[DATE], [DATE] Trigger Email • • 11:39 AM • Email Ürün Tipi: Gezgin Lokasyon: B…" at bounding box center [420, 333] width 570 height 906
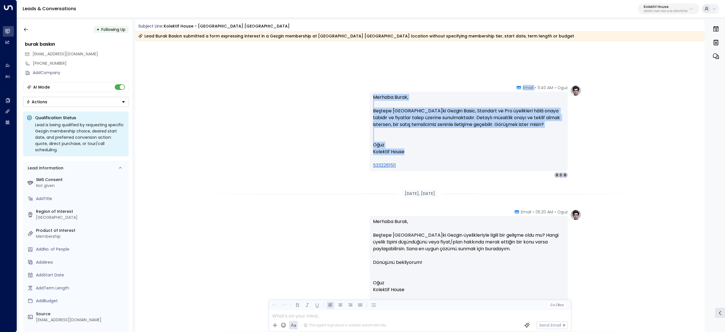
drag, startPoint x: 519, startPoint y: 87, endPoint x: 539, endPoint y: 152, distance: 68.0
click at [539, 152] on div "Oguz • 11:40 AM • Email Merhaba Burak, Beştepe [GEOGRAPHIC_DATA]ki Gezgin Basic…" at bounding box center [469, 131] width 198 height 93
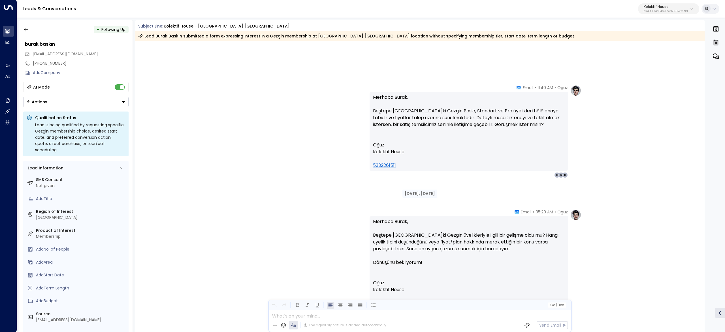
click at [482, 185] on div "[DATE], [DATE]" at bounding box center [420, 194] width 570 height 20
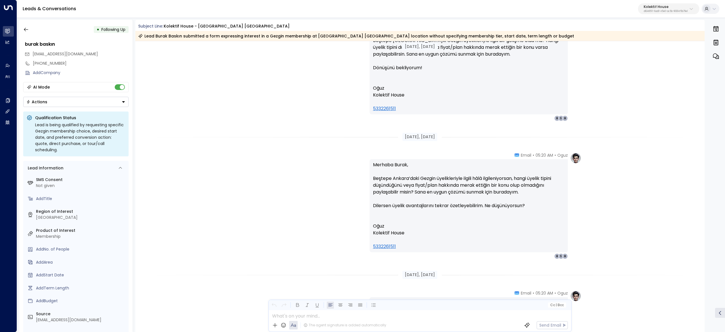
drag, startPoint x: 459, startPoint y: 205, endPoint x: 442, endPoint y: 147, distance: 60.0
click at [442, 147] on div "[DATE], [DATE] [DATE], [DATE] Oguz • 05:20 AM • Email Merhaba Burak, Beştepe [G…" at bounding box center [420, 138] width 570 height 906
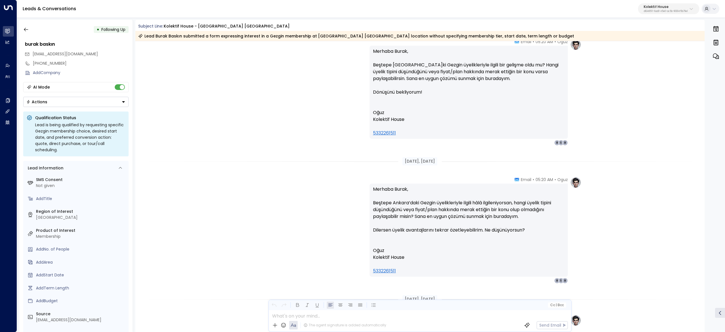
click at [408, 259] on p "Oğuz Kolektif House" at bounding box center [469, 250] width 192 height 20
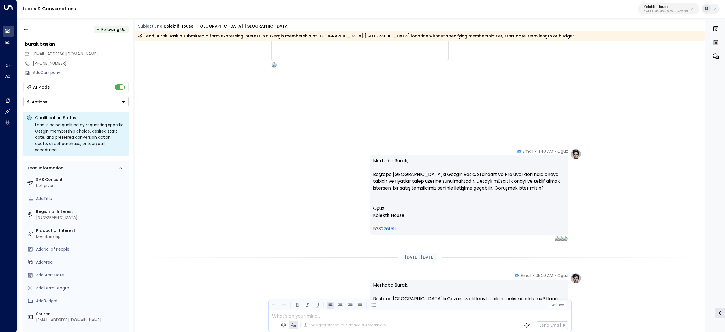
scroll to position [105, 0]
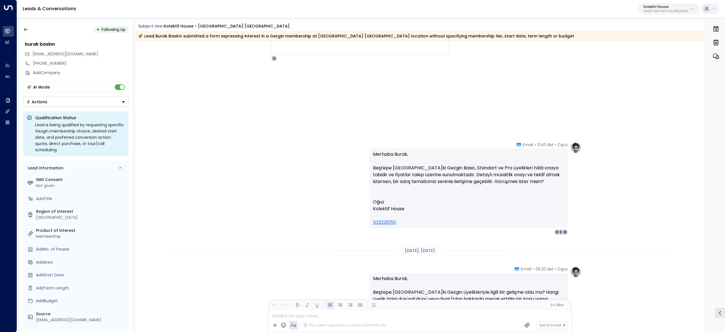
drag, startPoint x: 410, startPoint y: 249, endPoint x: 513, endPoint y: 144, distance: 147.7
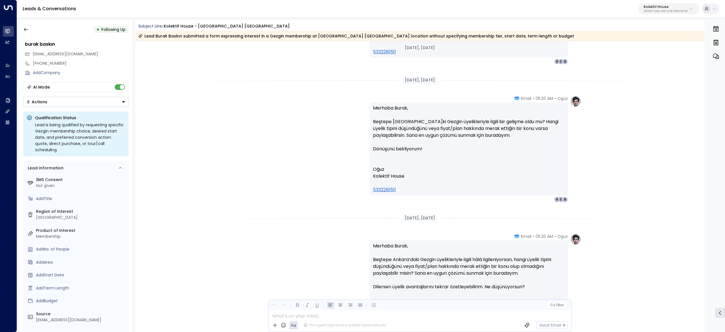
scroll to position [331, 0]
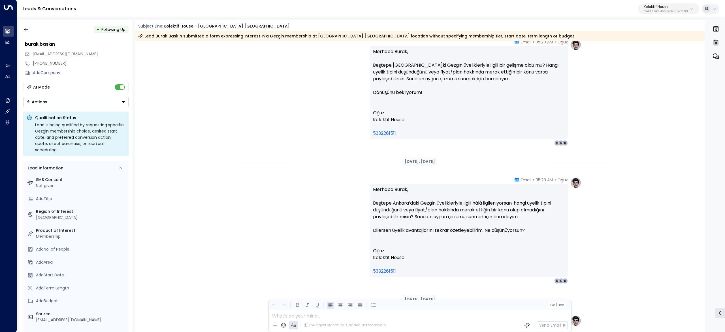
click at [483, 190] on p "Merhaba Burak, Beştepe Ankara’daki Gezgin üyelikleriyle ilgili hâlâ ilgileniyor…" at bounding box center [469, 213] width 192 height 54
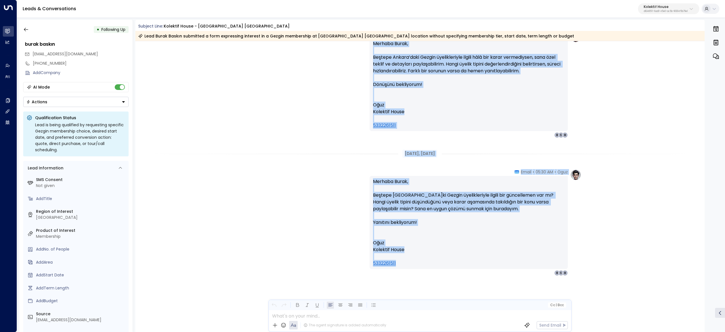
drag, startPoint x: 520, startPoint y: 180, endPoint x: 503, endPoint y: 282, distance: 104.0
